Goal: Task Accomplishment & Management: Manage account settings

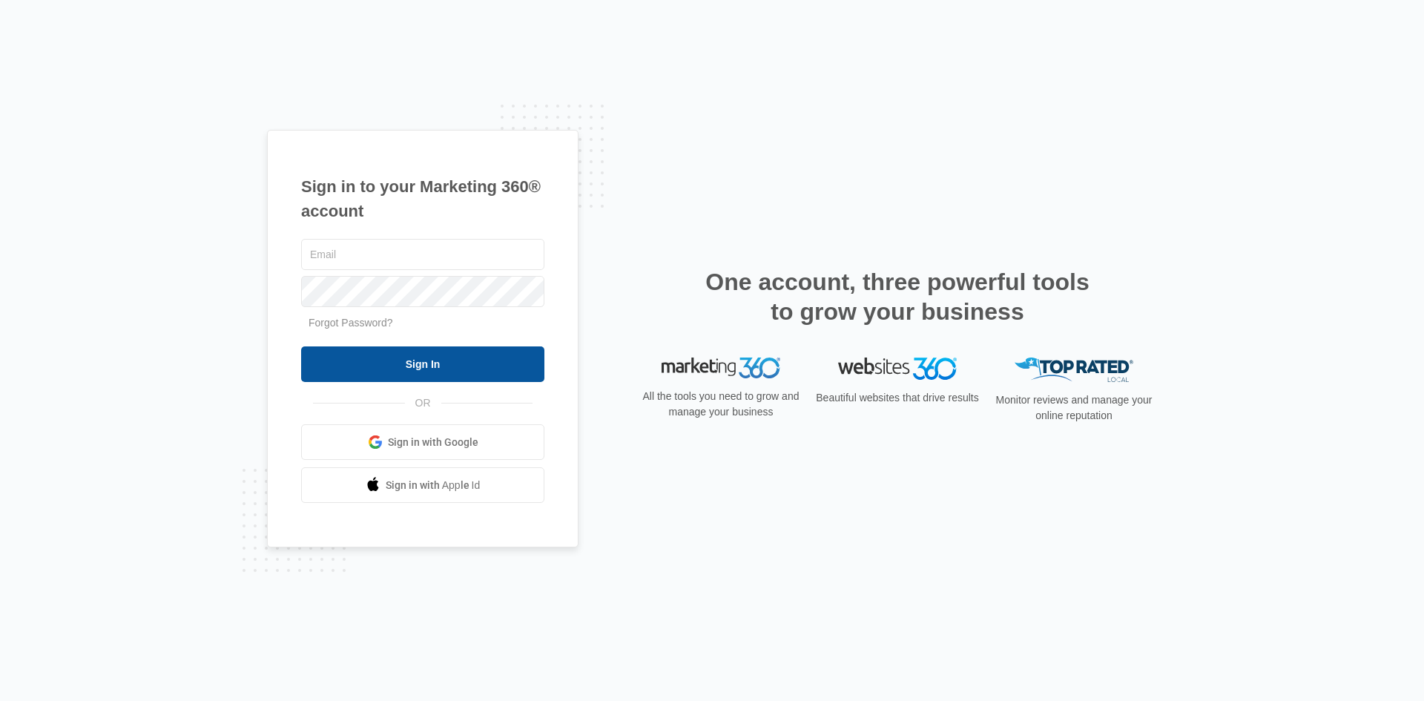
type input "[PERSON_NAME][EMAIL_ADDRESS][DOMAIN_NAME]"
click at [480, 365] on input "Sign In" at bounding box center [422, 364] width 243 height 36
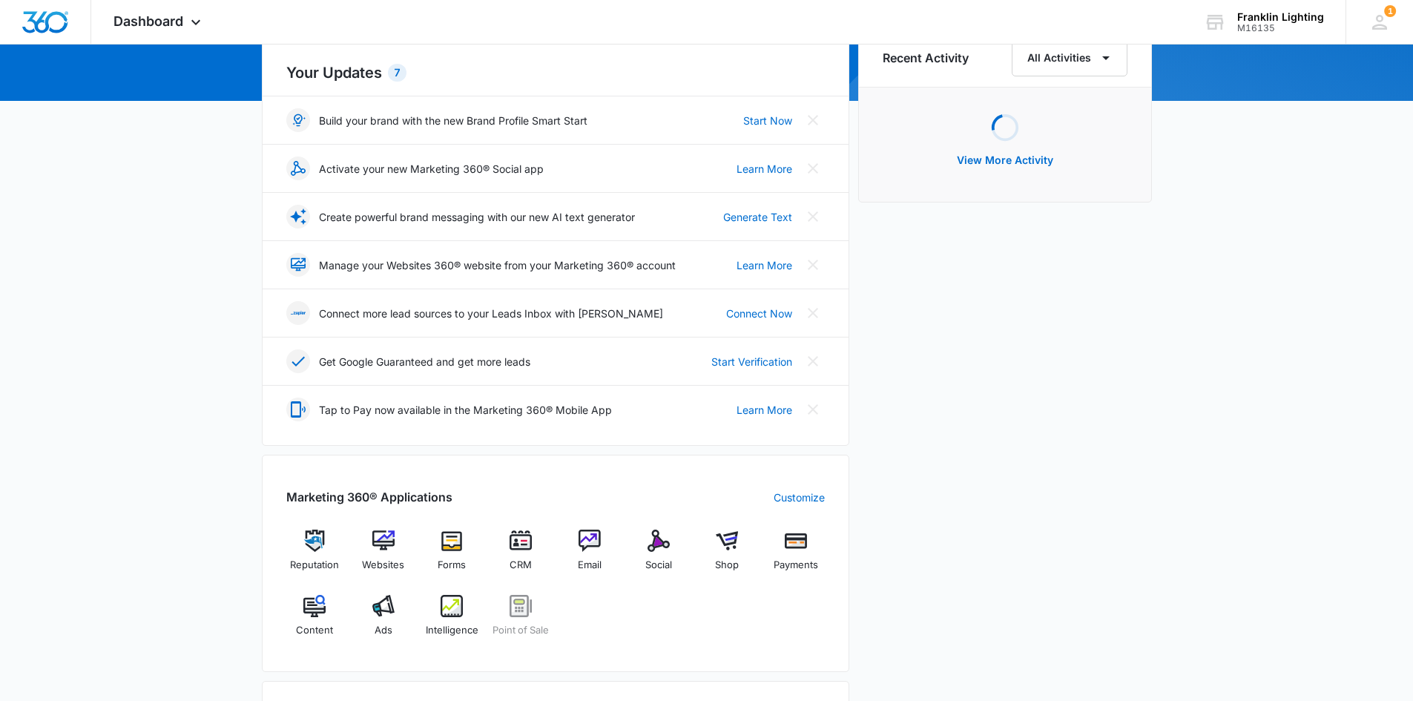
scroll to position [297, 0]
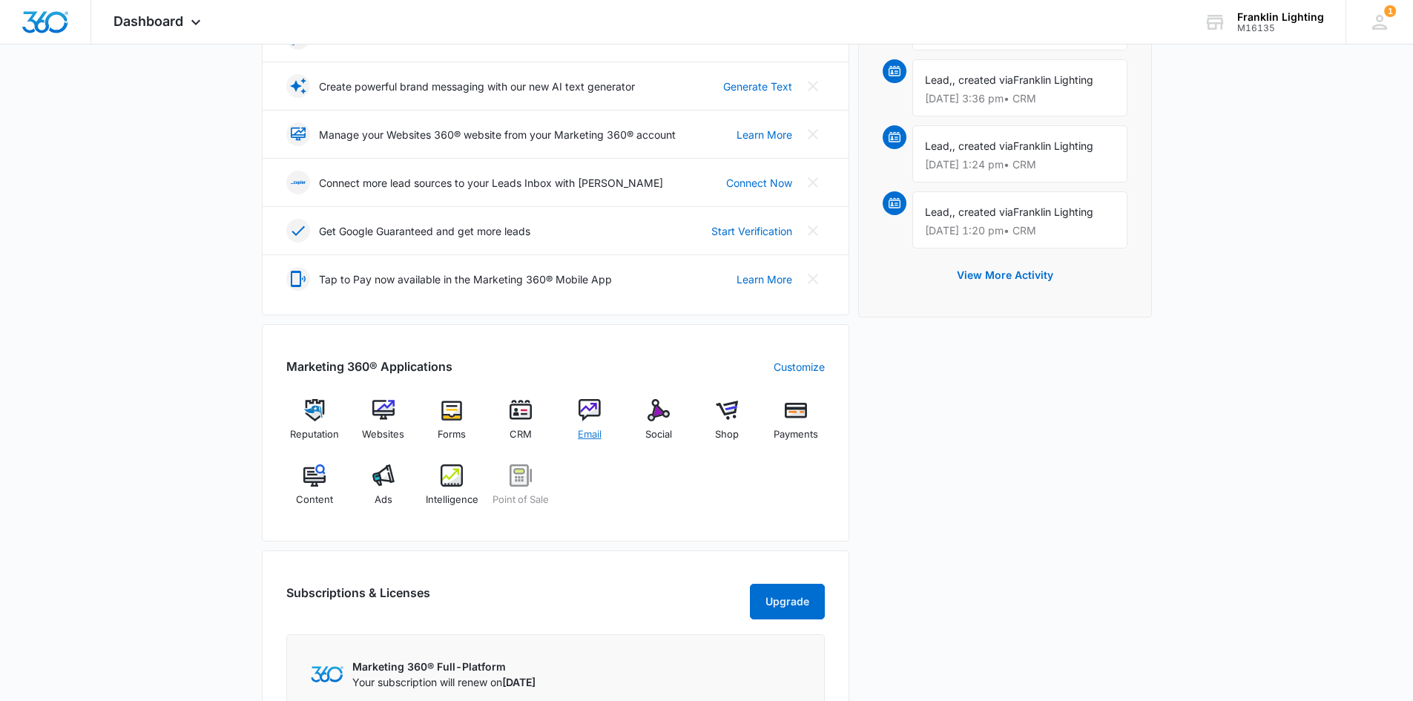
click at [604, 425] on div "Email" at bounding box center [590, 425] width 57 height 53
